Goal: Information Seeking & Learning: Learn about a topic

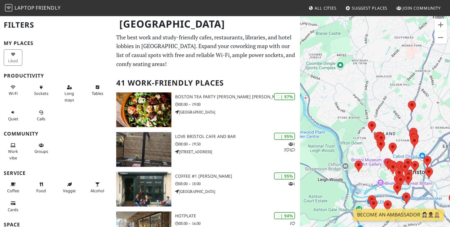
drag, startPoint x: 358, startPoint y: 159, endPoint x: 355, endPoint y: 73, distance: 85.5
click at [355, 73] on div at bounding box center [375, 128] width 150 height 227
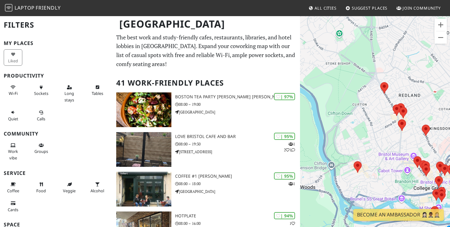
drag, startPoint x: 369, startPoint y: 148, endPoint x: 367, endPoint y: 89, distance: 58.9
click at [367, 89] on div at bounding box center [375, 128] width 150 height 227
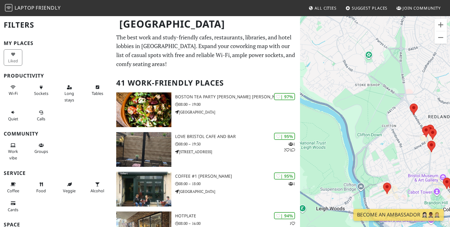
drag, startPoint x: 342, startPoint y: 74, endPoint x: 373, endPoint y: 96, distance: 37.7
click at [373, 96] on div at bounding box center [375, 128] width 150 height 227
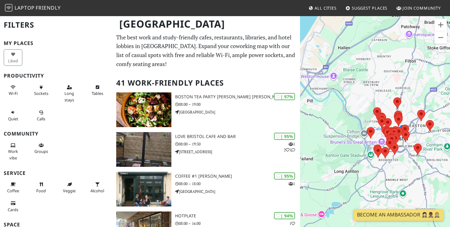
drag, startPoint x: 325, startPoint y: 59, endPoint x: 358, endPoint y: 84, distance: 41.1
click at [358, 84] on div at bounding box center [375, 128] width 150 height 227
click at [13, 89] on button "Wi-Fi" at bounding box center [13, 90] width 19 height 16
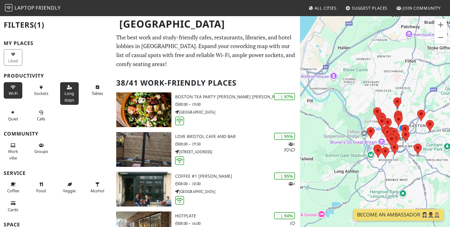
click at [71, 92] on button "Long stays" at bounding box center [69, 93] width 19 height 23
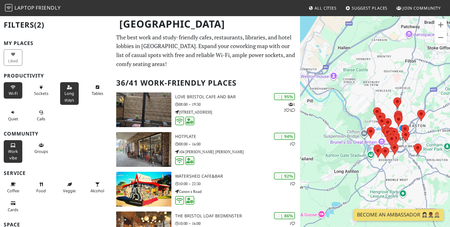
click at [19, 149] on button "Work vibe" at bounding box center [13, 151] width 19 height 23
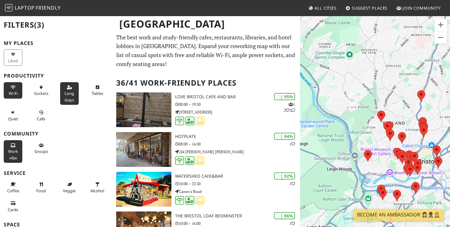
drag, startPoint x: 353, startPoint y: 65, endPoint x: 370, endPoint y: 84, distance: 25.9
click at [370, 84] on div at bounding box center [375, 128] width 150 height 227
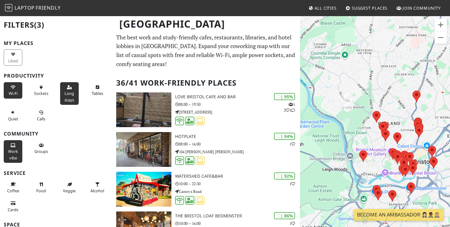
click at [12, 178] on div "Coffee" at bounding box center [14, 187] width 28 height 19
click at [12, 183] on icon at bounding box center [13, 184] width 5 height 4
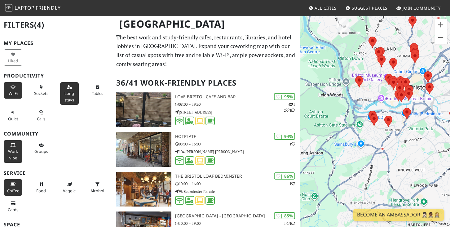
drag, startPoint x: 374, startPoint y: 153, endPoint x: 371, endPoint y: 75, distance: 78.1
click at [371, 75] on div at bounding box center [375, 128] width 150 height 227
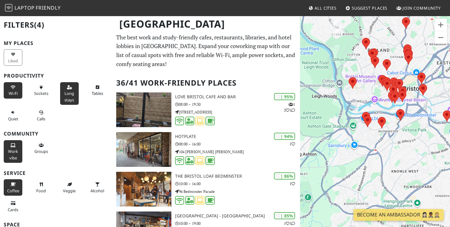
drag, startPoint x: 389, startPoint y: 95, endPoint x: 340, endPoint y: 112, distance: 52.3
click at [340, 112] on div at bounding box center [375, 128] width 150 height 227
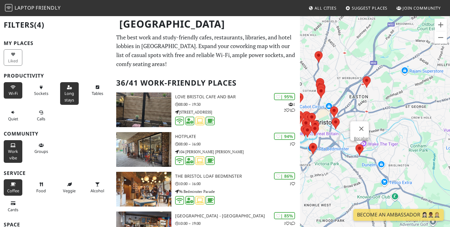
click at [355, 144] on area at bounding box center [355, 144] width 0 height 0
click at [338, 94] on div "Bocabar" at bounding box center [375, 128] width 150 height 227
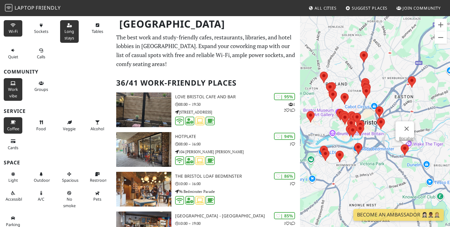
scroll to position [66, 0]
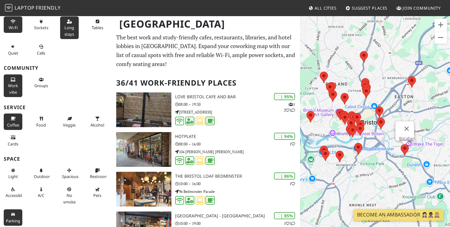
click at [10, 217] on button "Parking" at bounding box center [13, 217] width 19 height 16
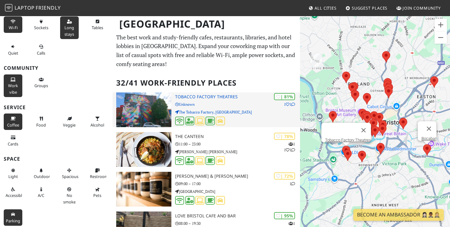
click at [226, 102] on p "Unknown" at bounding box center [237, 104] width 125 height 6
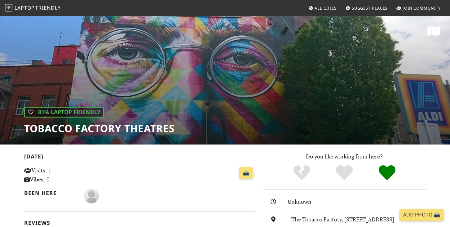
click at [59, 126] on h1 "Tobacco Factory Theatres" at bounding box center [99, 128] width 151 height 12
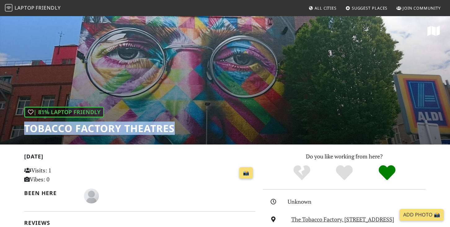
click at [59, 126] on h1 "Tobacco Factory Theatres" at bounding box center [99, 128] width 151 height 12
copy div "Tobacco Factory Theatres"
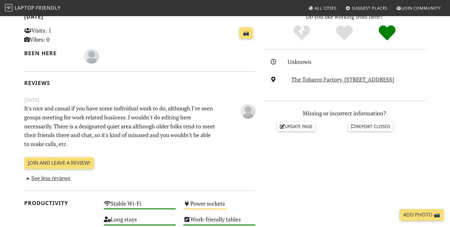
scroll to position [116, 0]
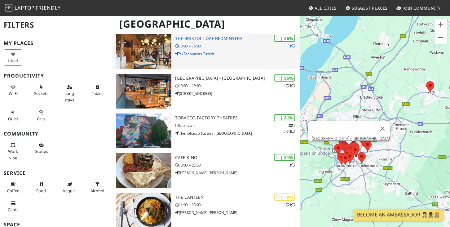
scroll to position [297, 0]
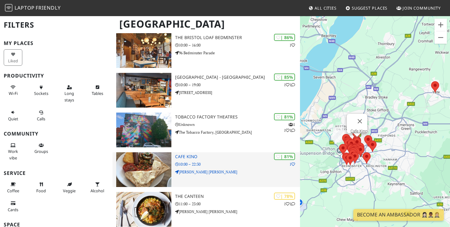
click at [199, 163] on p "10:00 – 22:30" at bounding box center [237, 164] width 125 height 6
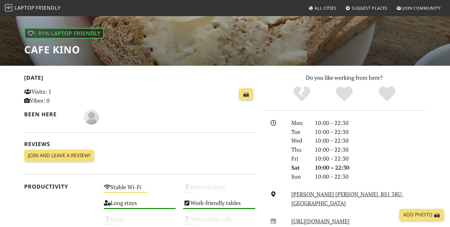
scroll to position [145, 0]
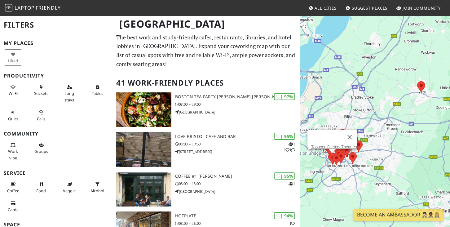
scroll to position [297, 0]
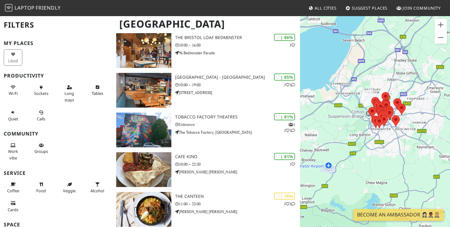
drag, startPoint x: 350, startPoint y: 190, endPoint x: 380, endPoint y: 152, distance: 47.5
click at [380, 152] on div at bounding box center [375, 128] width 150 height 227
click at [350, 135] on div at bounding box center [375, 128] width 150 height 227
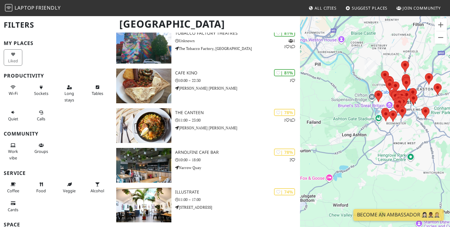
scroll to position [398, 0]
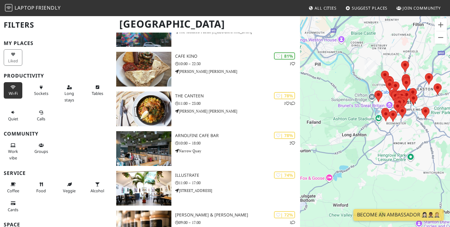
click at [14, 84] on button "Wi-Fi" at bounding box center [13, 90] width 19 height 16
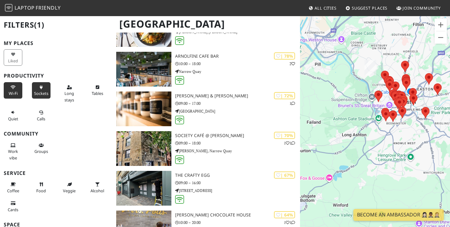
click at [42, 89] on button "Sockets" at bounding box center [41, 90] width 19 height 16
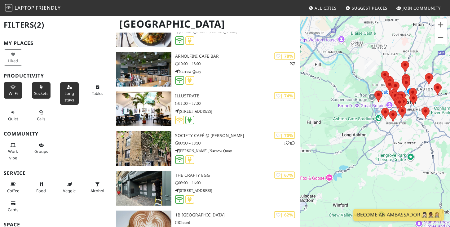
click at [64, 91] on span "Long stays" at bounding box center [69, 96] width 10 height 12
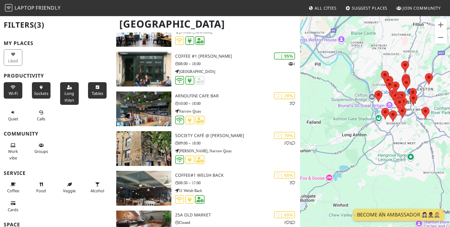
click at [101, 91] on button "Tables" at bounding box center [97, 90] width 19 height 16
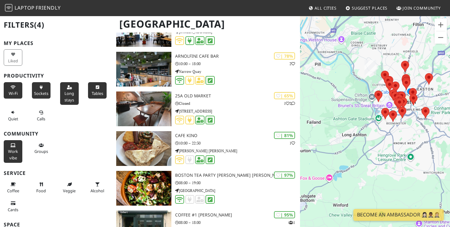
click at [14, 149] on span "Work vibe" at bounding box center [13, 154] width 10 height 12
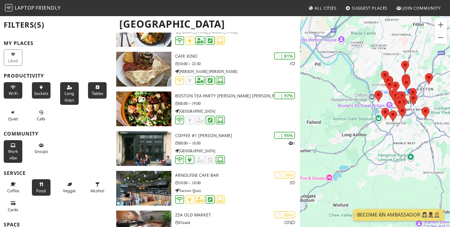
click at [39, 191] on span "Food" at bounding box center [41, 191] width 10 height 6
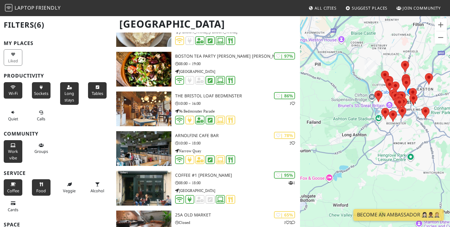
click at [12, 186] on icon at bounding box center [13, 184] width 5 height 4
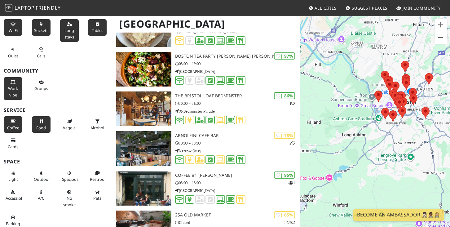
scroll to position [66, 0]
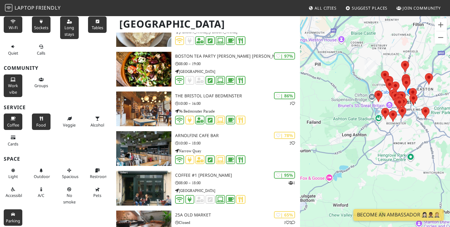
click at [11, 218] on span "Parking" at bounding box center [13, 221] width 14 height 6
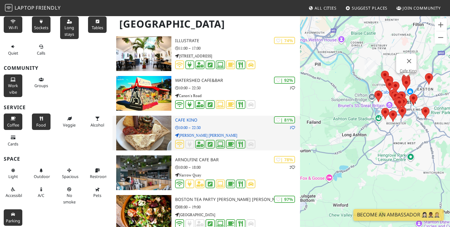
scroll to position [177, 0]
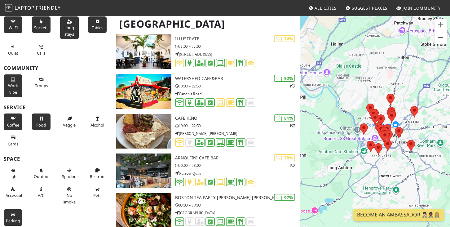
drag, startPoint x: 411, startPoint y: 116, endPoint x: 402, endPoint y: 150, distance: 34.8
click at [402, 150] on div at bounding box center [375, 128] width 150 height 227
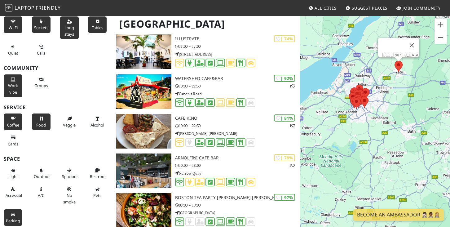
click at [394, 61] on area at bounding box center [394, 61] width 0 height 0
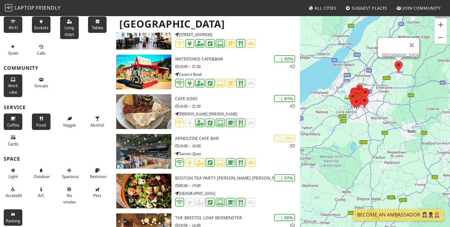
scroll to position [0, 0]
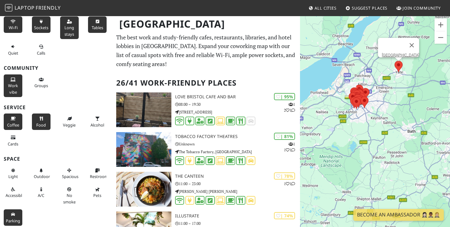
click at [354, 126] on div "Yate Leisure Centre" at bounding box center [375, 128] width 150 height 227
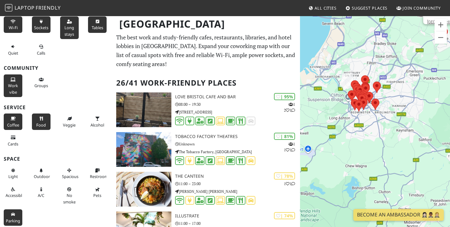
drag, startPoint x: 361, startPoint y: 114, endPoint x: 362, endPoint y: 136, distance: 22.0
click at [362, 136] on div "Yate Leisure Centre" at bounding box center [375, 128] width 150 height 227
click at [335, 126] on div "Yate Leisure Centre" at bounding box center [375, 128] width 150 height 227
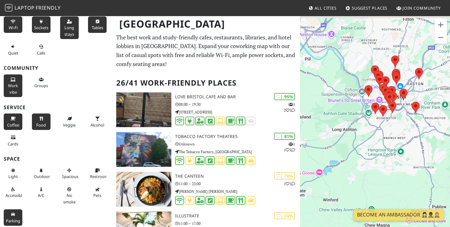
drag, startPoint x: 346, startPoint y: 100, endPoint x: 348, endPoint y: 129, distance: 29.2
click at [348, 129] on div "Yate Leisure Centre" at bounding box center [375, 128] width 150 height 227
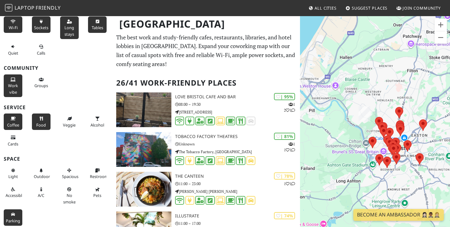
drag, startPoint x: 352, startPoint y: 100, endPoint x: 356, endPoint y: 148, distance: 47.6
click at [356, 148] on div "Yate Leisure Centre" at bounding box center [375, 128] width 150 height 227
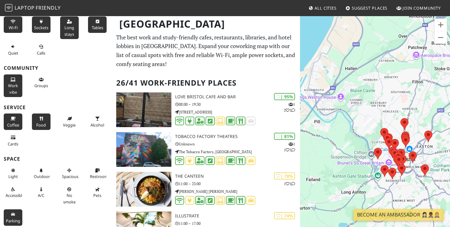
click at [347, 113] on div "Yate Leisure Centre" at bounding box center [375, 128] width 150 height 227
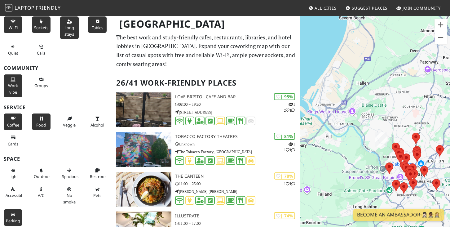
drag, startPoint x: 361, startPoint y: 82, endPoint x: 364, endPoint y: 108, distance: 25.3
click at [364, 108] on div "Yate Leisure Centre" at bounding box center [375, 128] width 150 height 227
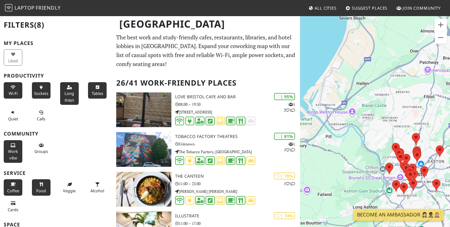
click at [41, 12] on link "Laptop Friendly" at bounding box center [33, 8] width 56 height 11
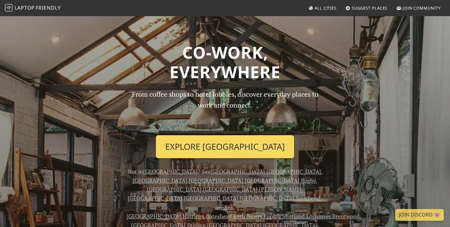
click at [216, 144] on link "Explore Sheffield" at bounding box center [225, 146] width 138 height 23
